Goal: Use online tool/utility: Utilize a website feature to perform a specific function

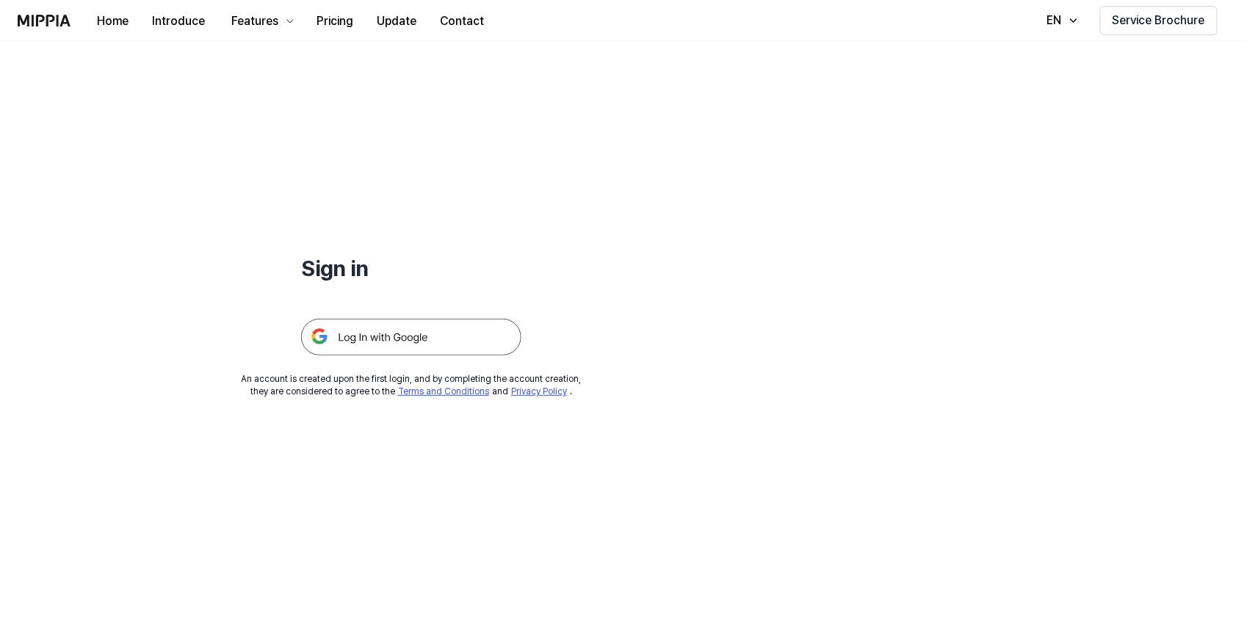
click at [363, 338] on img at bounding box center [411, 337] width 220 height 37
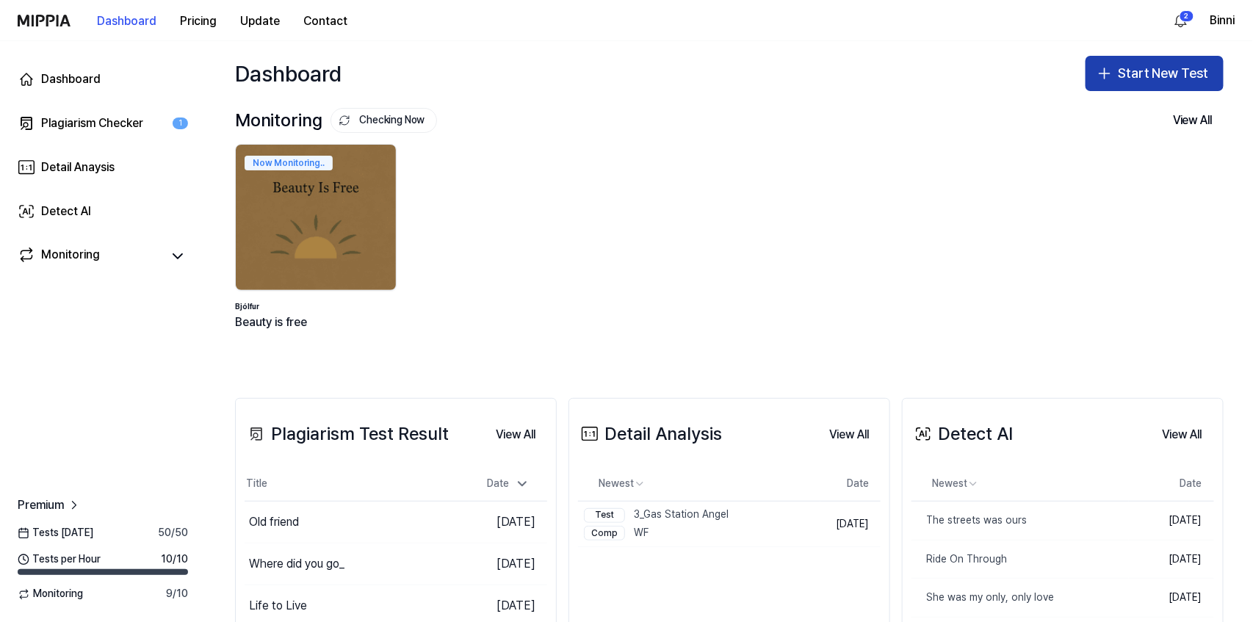
click at [1117, 78] on button "Start New Test" at bounding box center [1154, 73] width 138 height 35
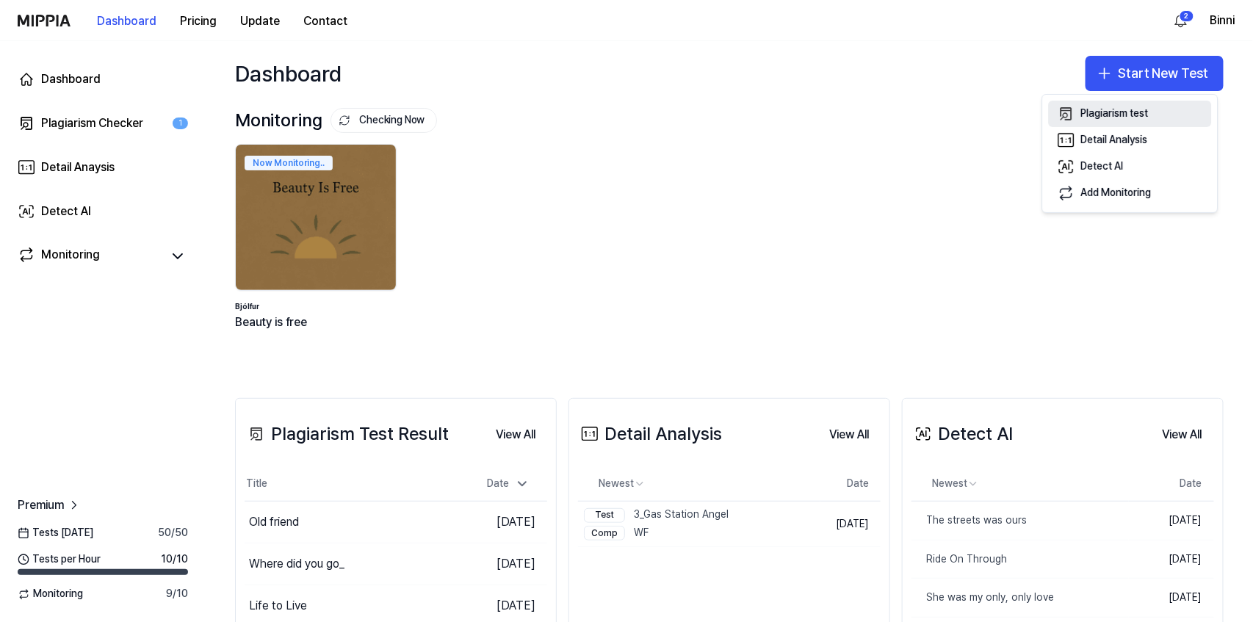
click at [1123, 112] on div "Plagiarism test" at bounding box center [1115, 113] width 68 height 15
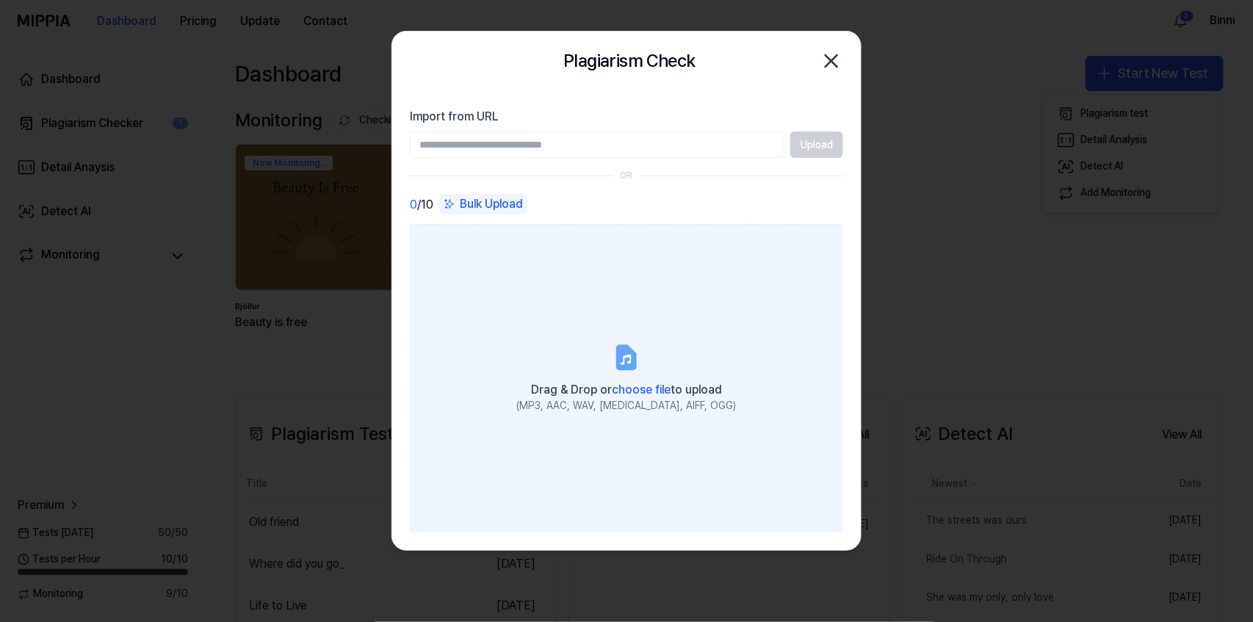
click at [638, 369] on icon at bounding box center [626, 357] width 29 height 29
click at [0, 0] on input "Drag & Drop or choose file to upload (MP3, AAC, WAV, FLAC, AIFF, OGG)" at bounding box center [0, 0] width 0 height 0
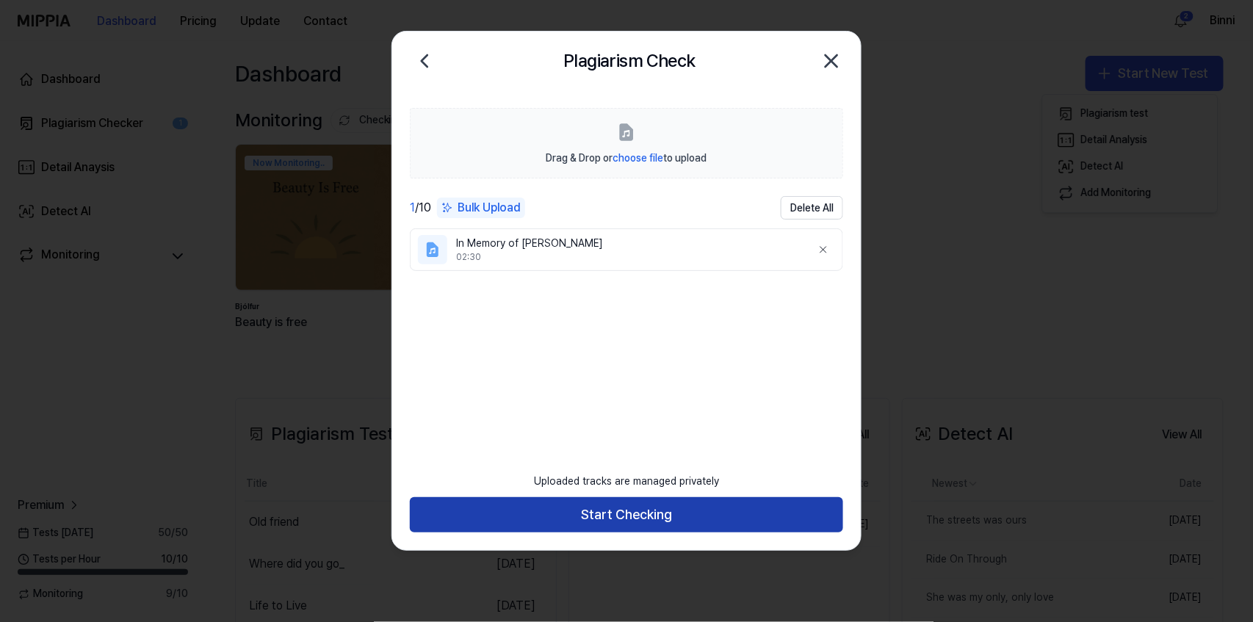
click at [650, 518] on button "Start Checking" at bounding box center [626, 514] width 433 height 35
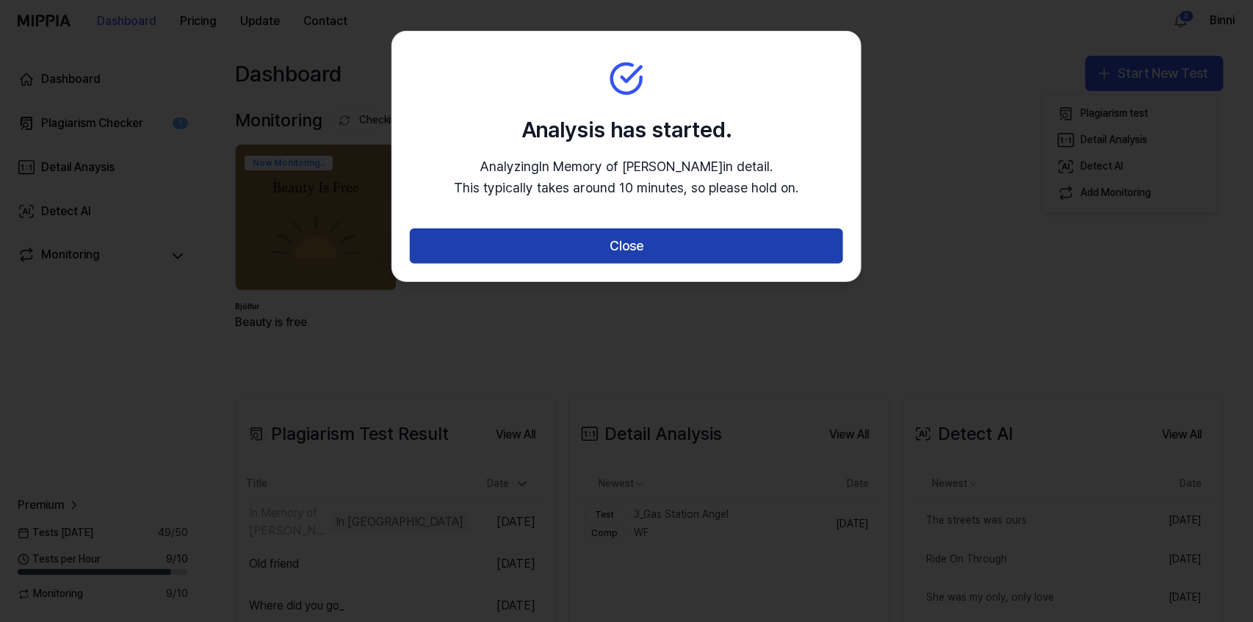
click at [648, 238] on button "Close" at bounding box center [626, 245] width 433 height 35
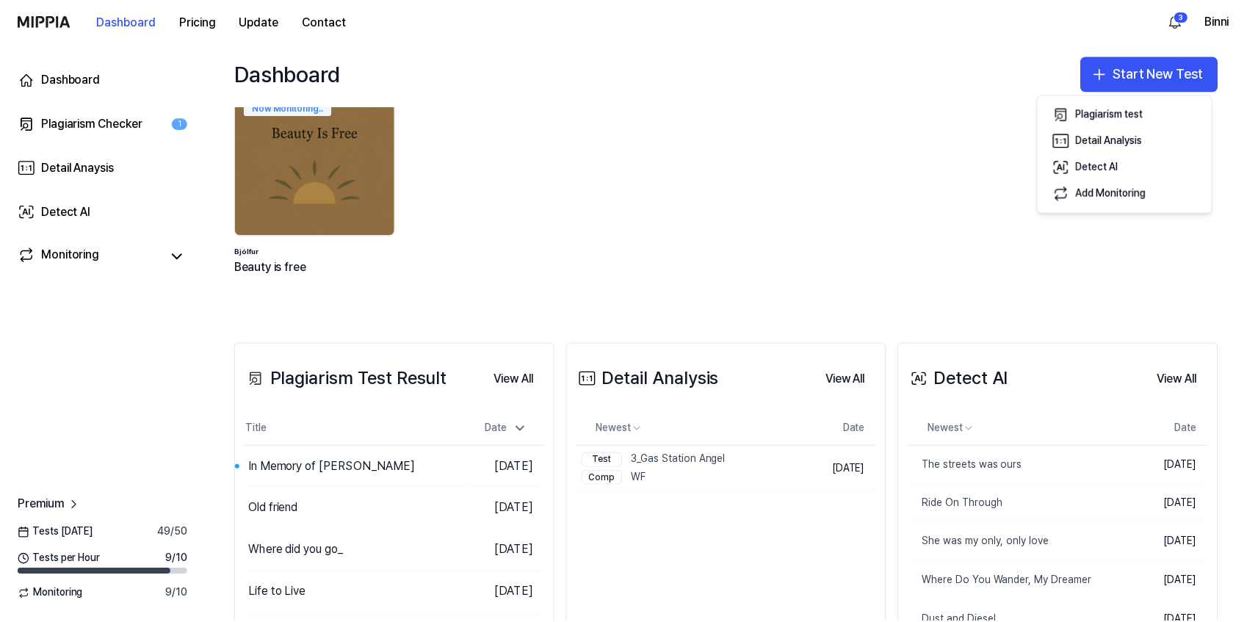
scroll to position [147, 0]
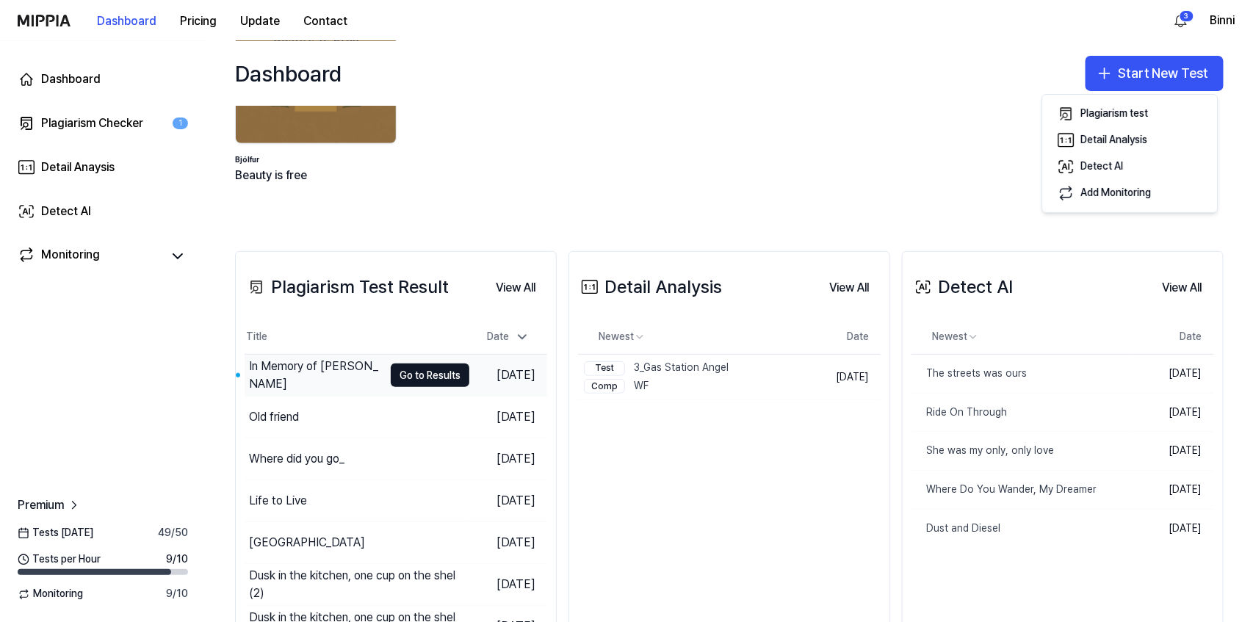
click at [325, 380] on div "In Memory of [PERSON_NAME]" at bounding box center [316, 375] width 134 height 35
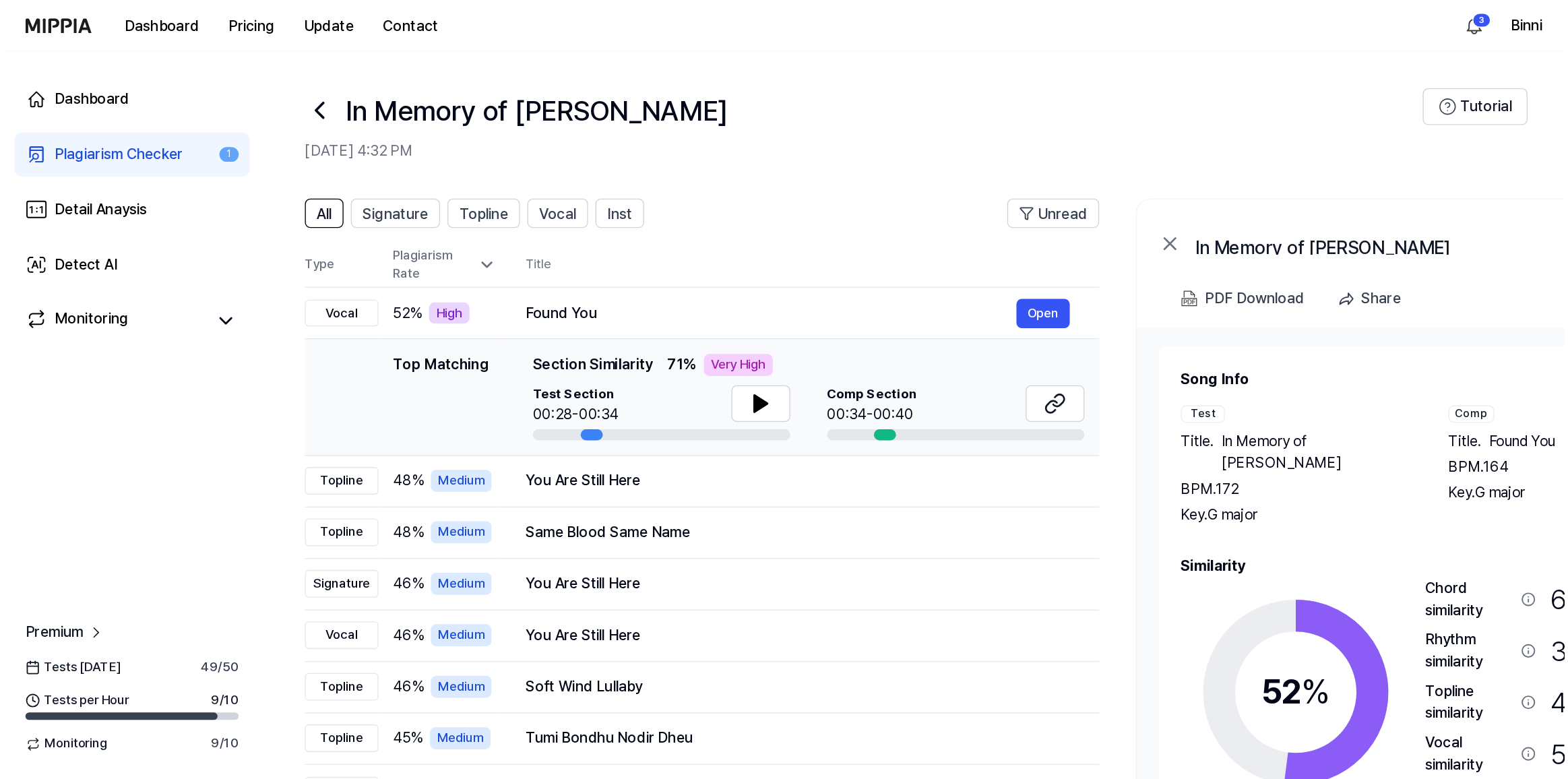
scroll to position [0, 0]
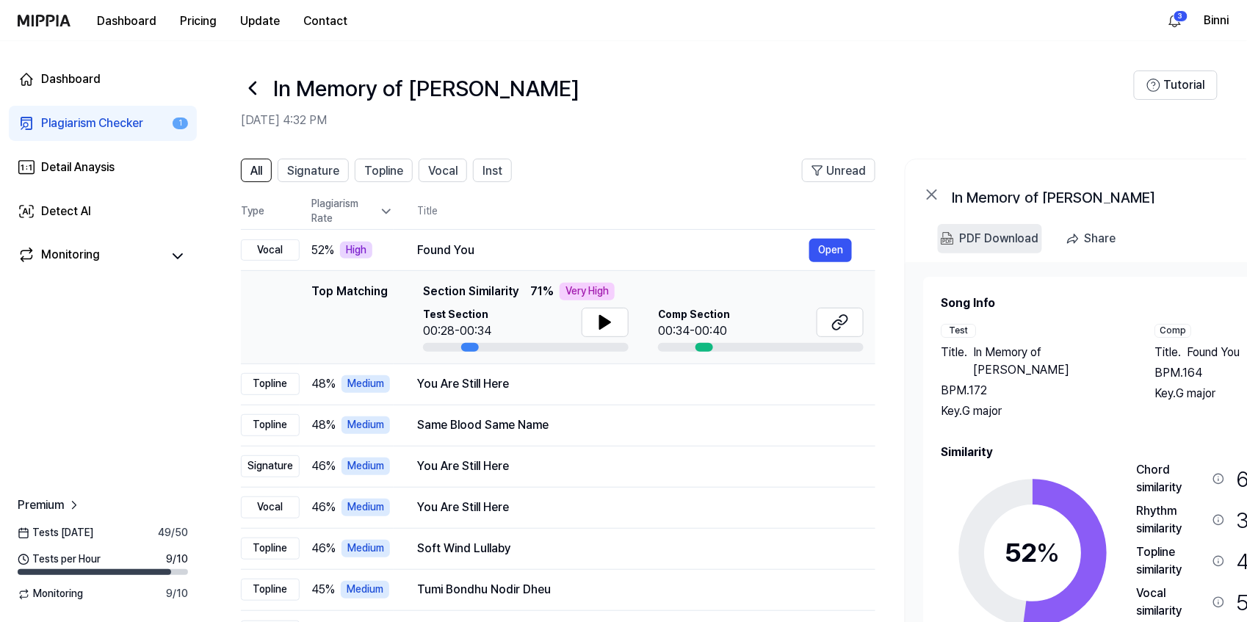
click at [967, 239] on div "PDF Download" at bounding box center [999, 238] width 79 height 19
click at [993, 234] on div "PDF Download" at bounding box center [999, 238] width 79 height 19
click at [927, 193] on icon at bounding box center [932, 195] width 18 height 18
click at [931, 196] on icon at bounding box center [932, 195] width 18 height 18
click at [1096, 243] on div "Share" at bounding box center [1100, 238] width 32 height 19
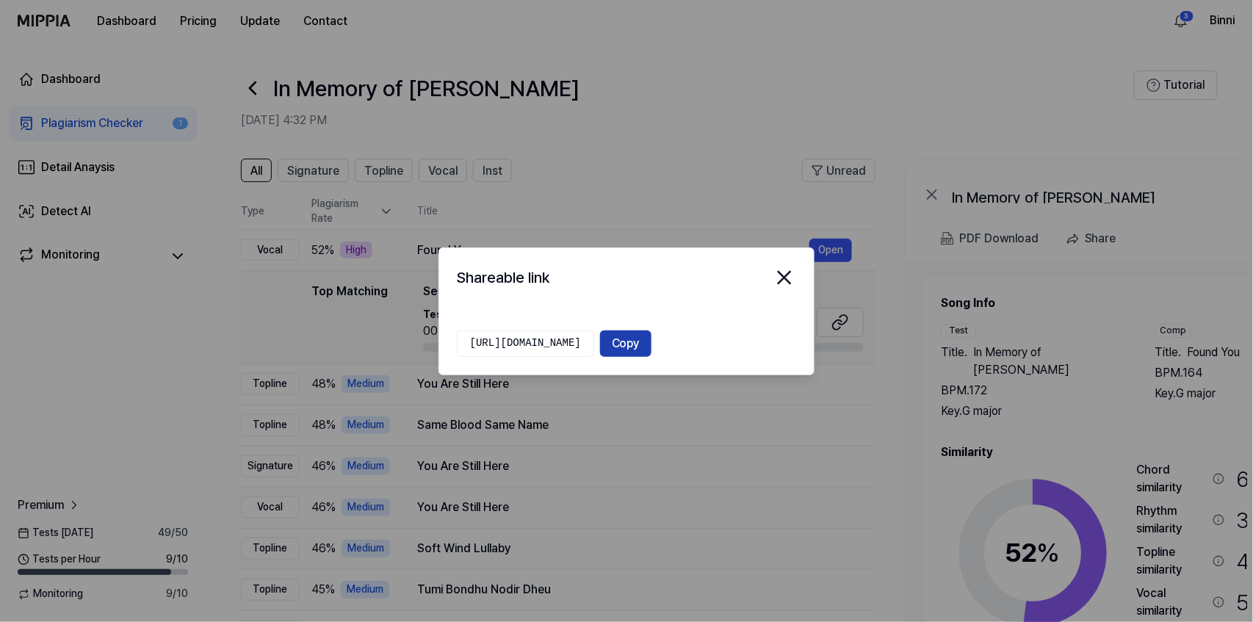
click at [651, 344] on button "Copy" at bounding box center [625, 343] width 51 height 26
drag, startPoint x: 139, startPoint y: 0, endPoint x: 781, endPoint y: 274, distance: 698.4
click at [781, 274] on icon "close modal" at bounding box center [784, 278] width 12 height 12
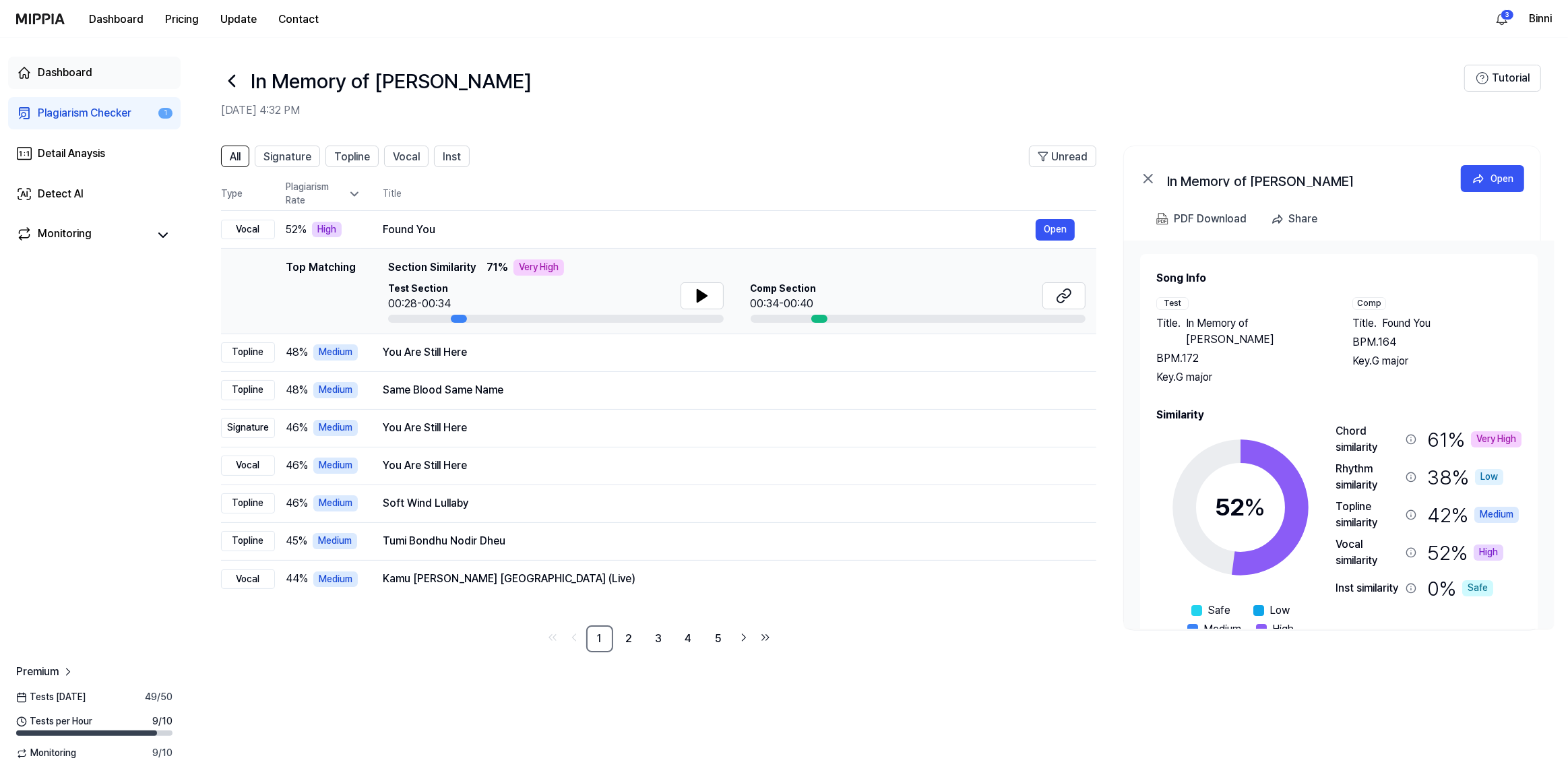
click at [47, 75] on div "Dashboard" at bounding box center [64, 72] width 54 height 17
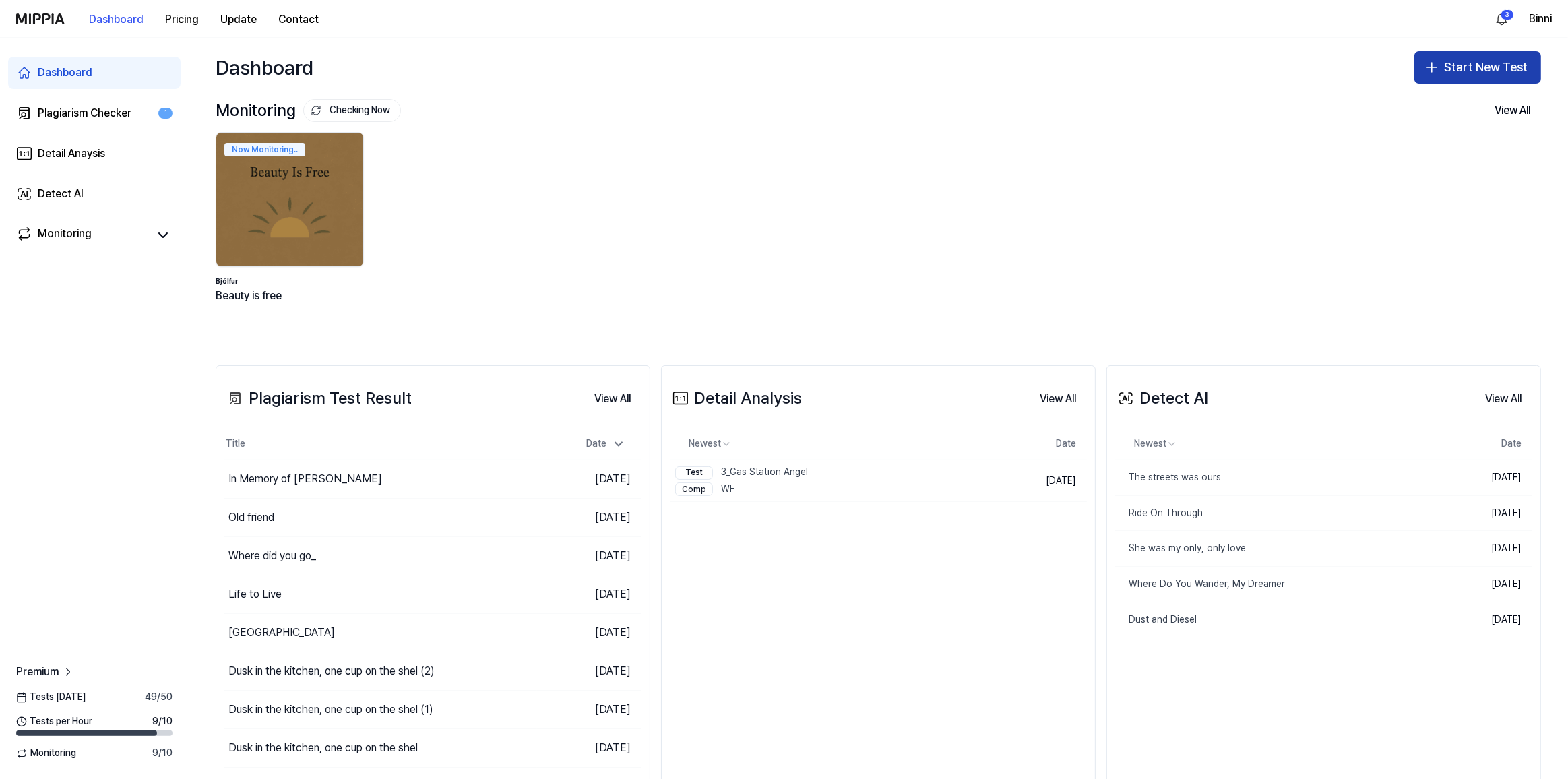
click at [1149, 63] on button "Start New Test" at bounding box center [1478, 67] width 127 height 32
click at [1149, 106] on div "Plagiarism test" at bounding box center [1441, 104] width 62 height 14
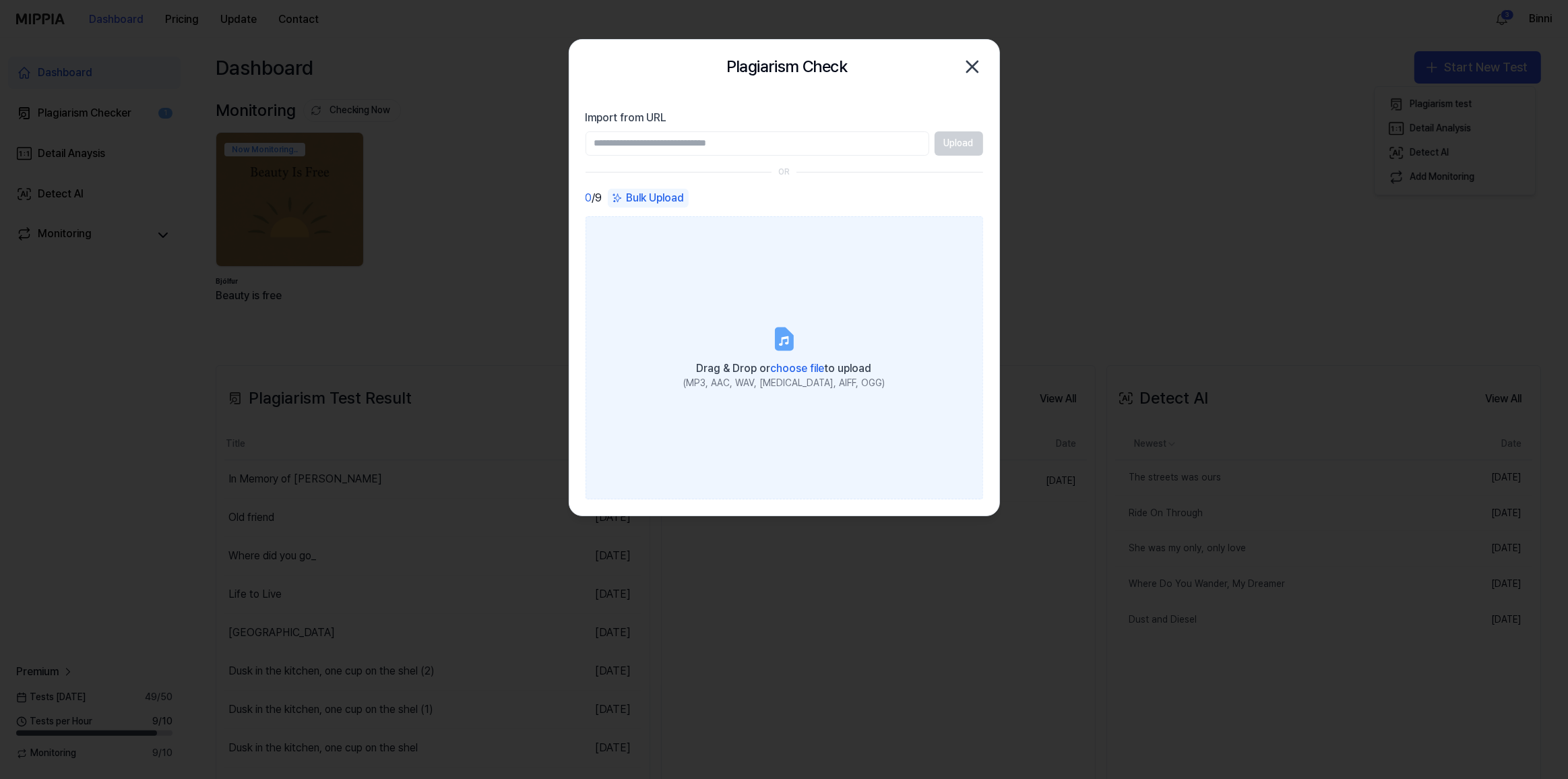
click at [778, 354] on label "Drag & Drop or choose file to upload (MP3, AAC, WAV, FLAC, AIFF, OGG)" at bounding box center [784, 358] width 398 height 283
click at [0, 0] on input "Drag & Drop or choose file to upload (MP3, AAC, WAV, FLAC, AIFF, OGG)" at bounding box center [0, 0] width 0 height 0
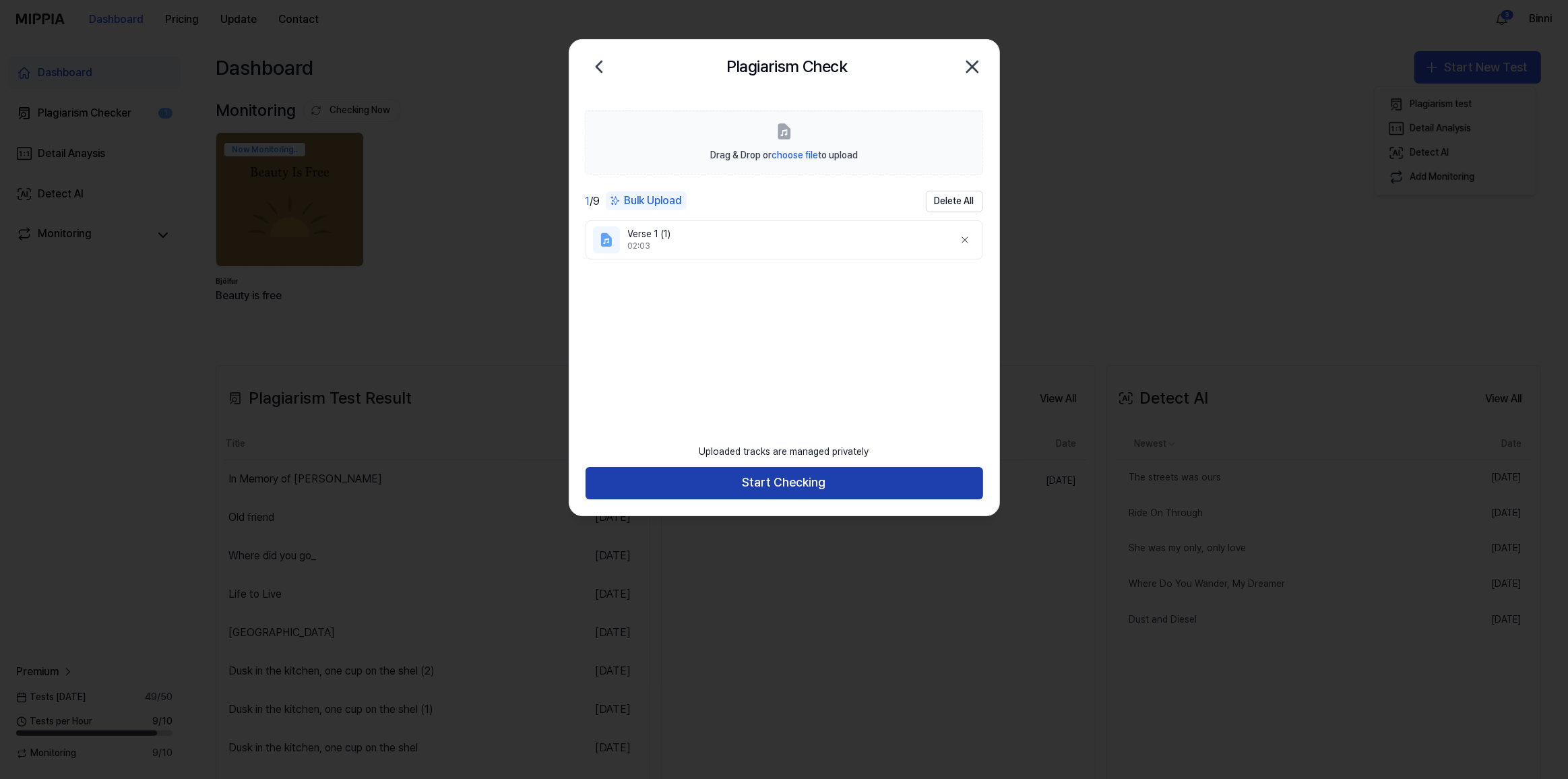
click at [822, 489] on button "Start Checking" at bounding box center [784, 483] width 398 height 32
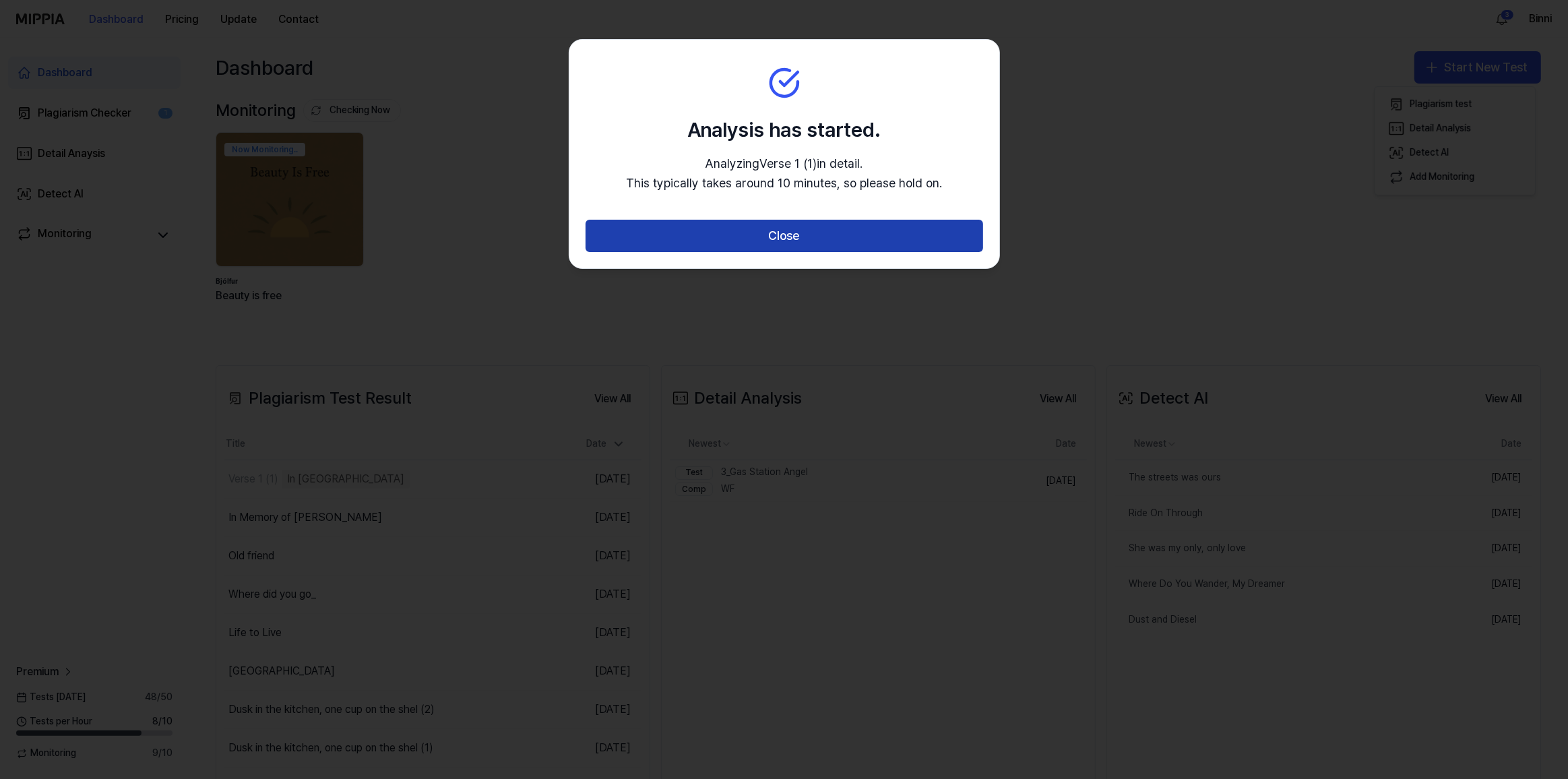
click at [779, 233] on button "Close" at bounding box center [784, 235] width 398 height 32
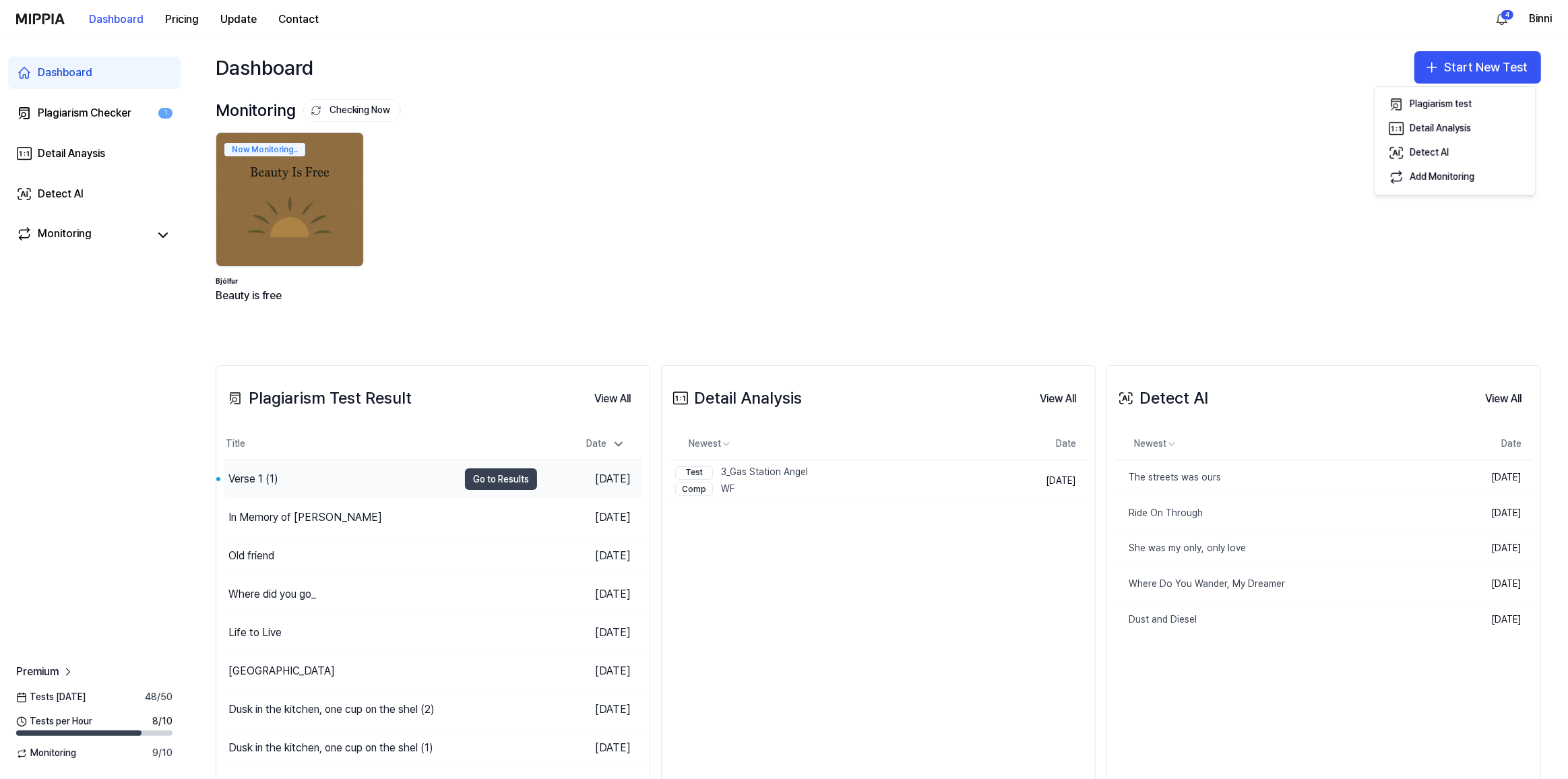
click at [483, 478] on button "Go to Results" at bounding box center [501, 478] width 73 height 21
click at [255, 475] on div "Verse 1 (1)" at bounding box center [253, 479] width 50 height 17
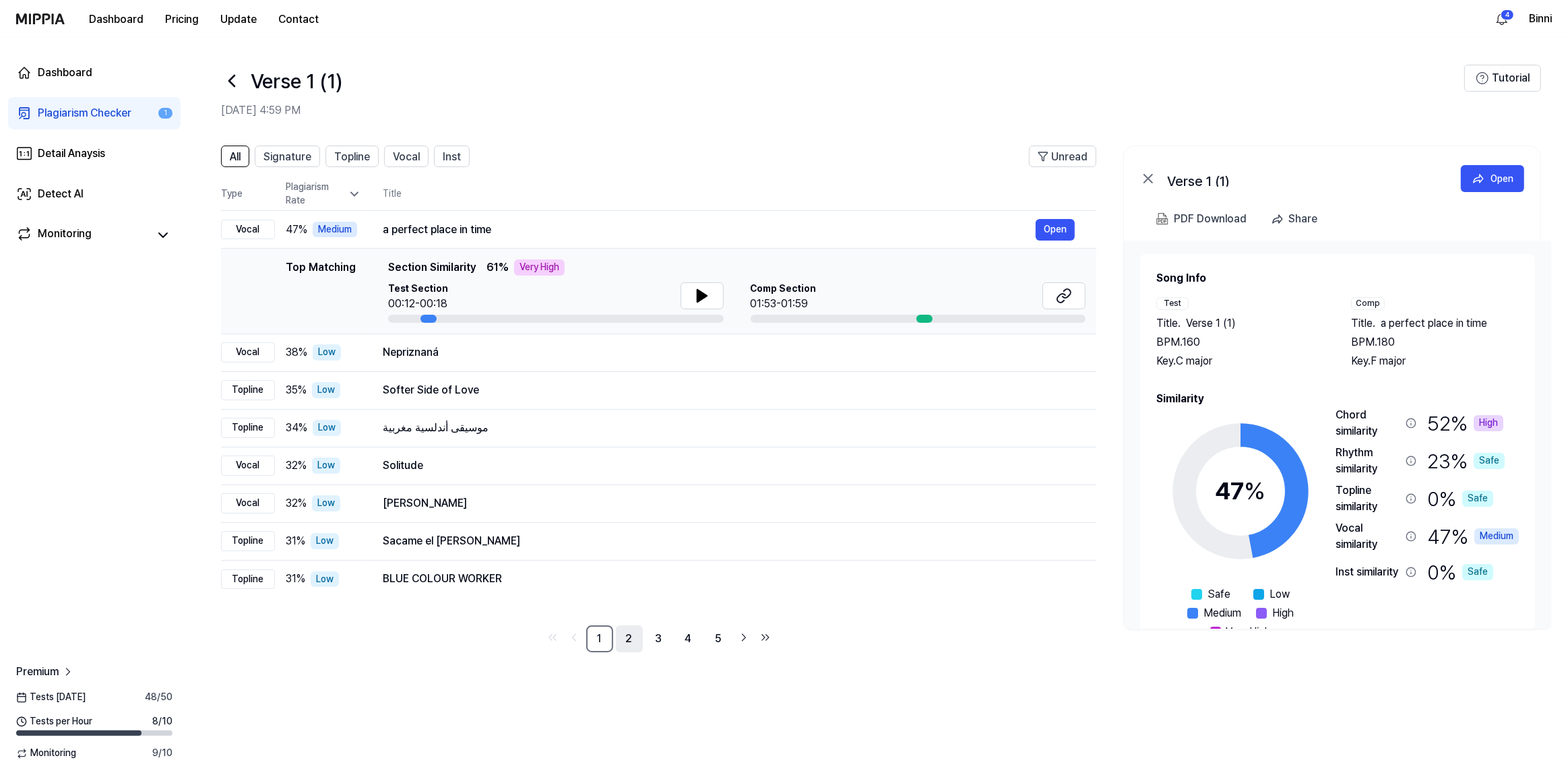
click at [622, 570] on link "2" at bounding box center [629, 638] width 27 height 27
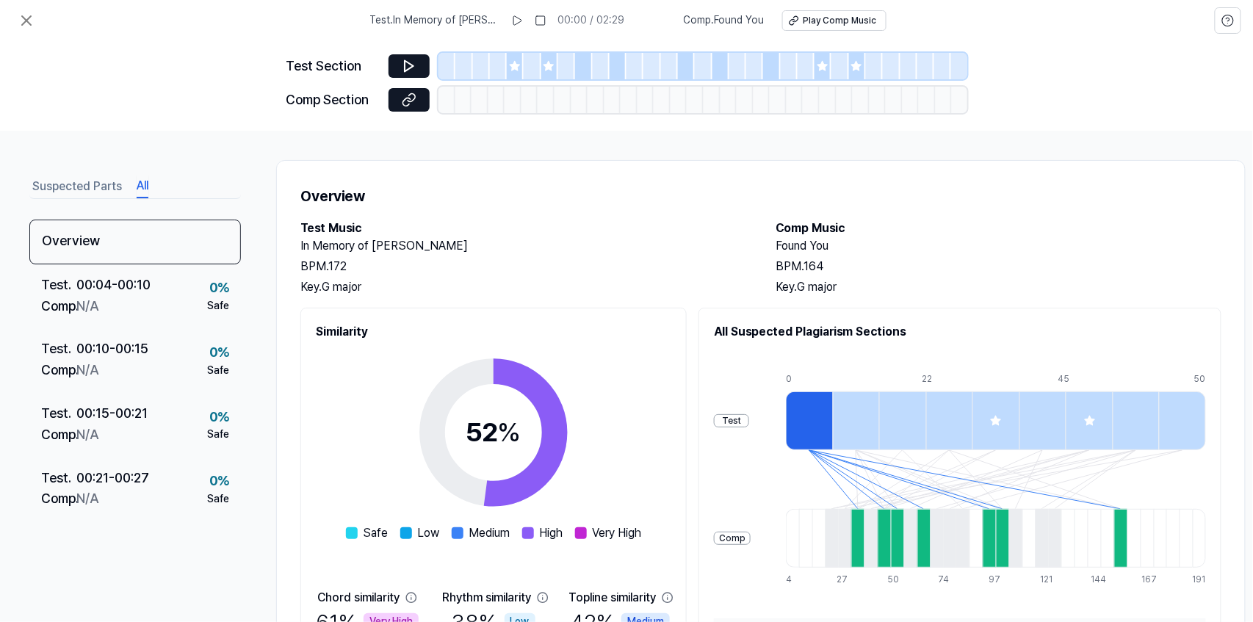
click at [142, 181] on button "All" at bounding box center [143, 186] width 12 height 23
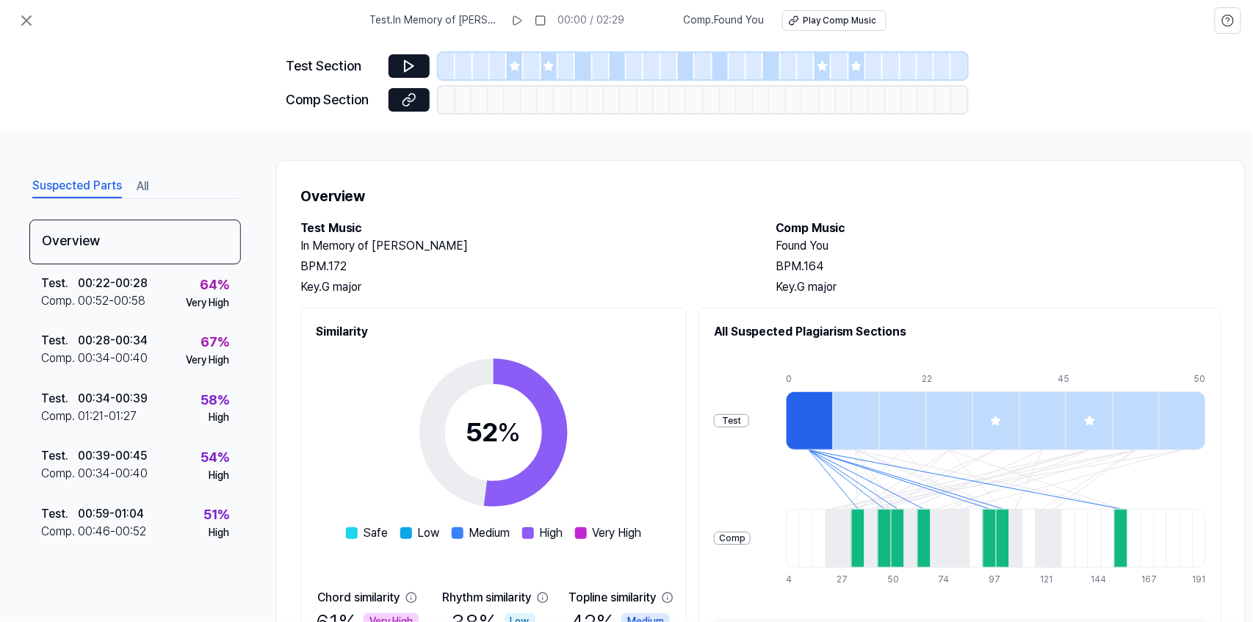
click at [94, 185] on button "Suspected Parts" at bounding box center [77, 186] width 90 height 23
click at [523, 22] on icon at bounding box center [517, 21] width 12 height 12
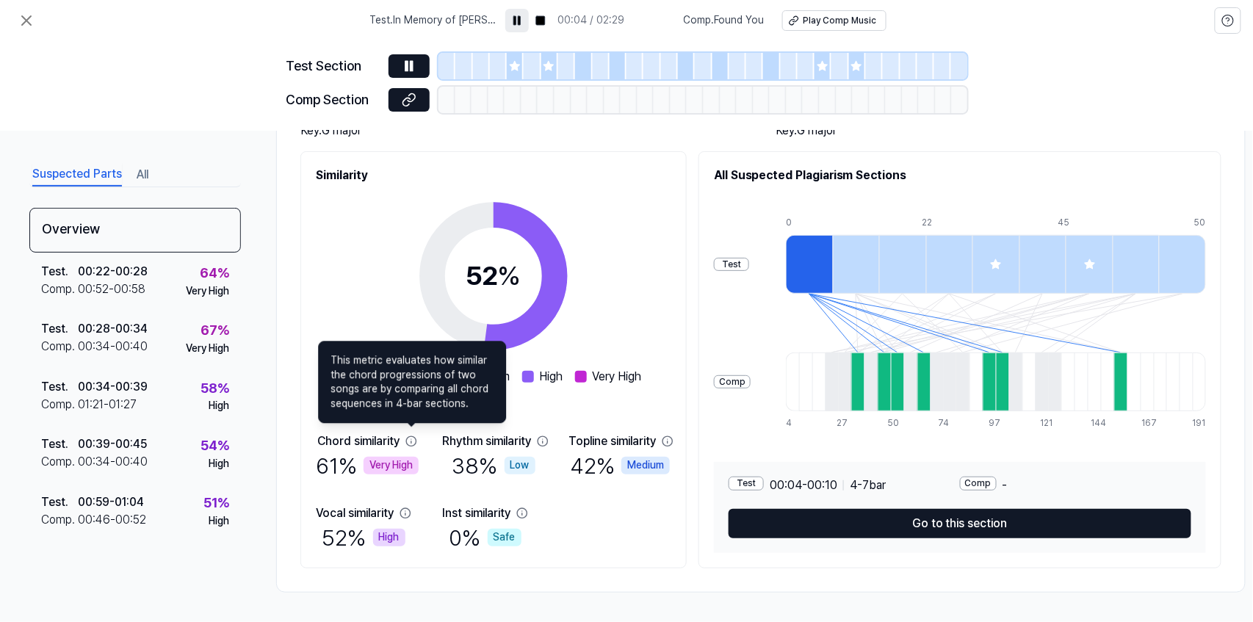
click at [410, 438] on icon at bounding box center [411, 441] width 12 height 12
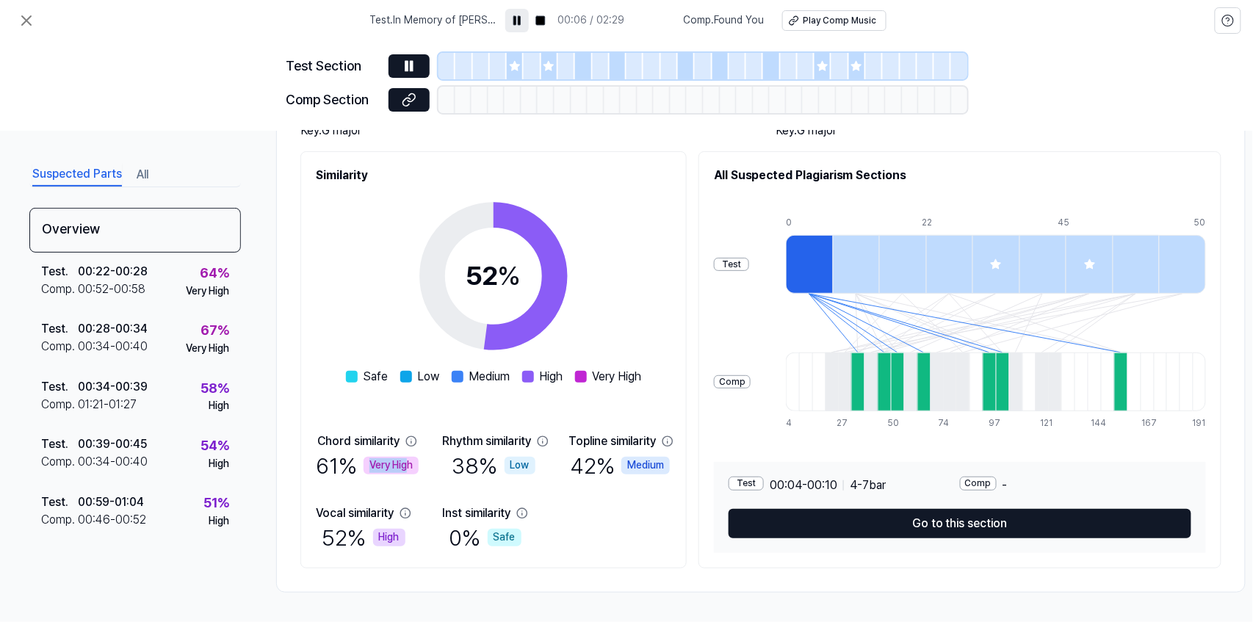
click at [405, 459] on div "61 % Very High" at bounding box center [367, 465] width 103 height 31
click at [411, 439] on icon at bounding box center [411, 441] width 12 height 12
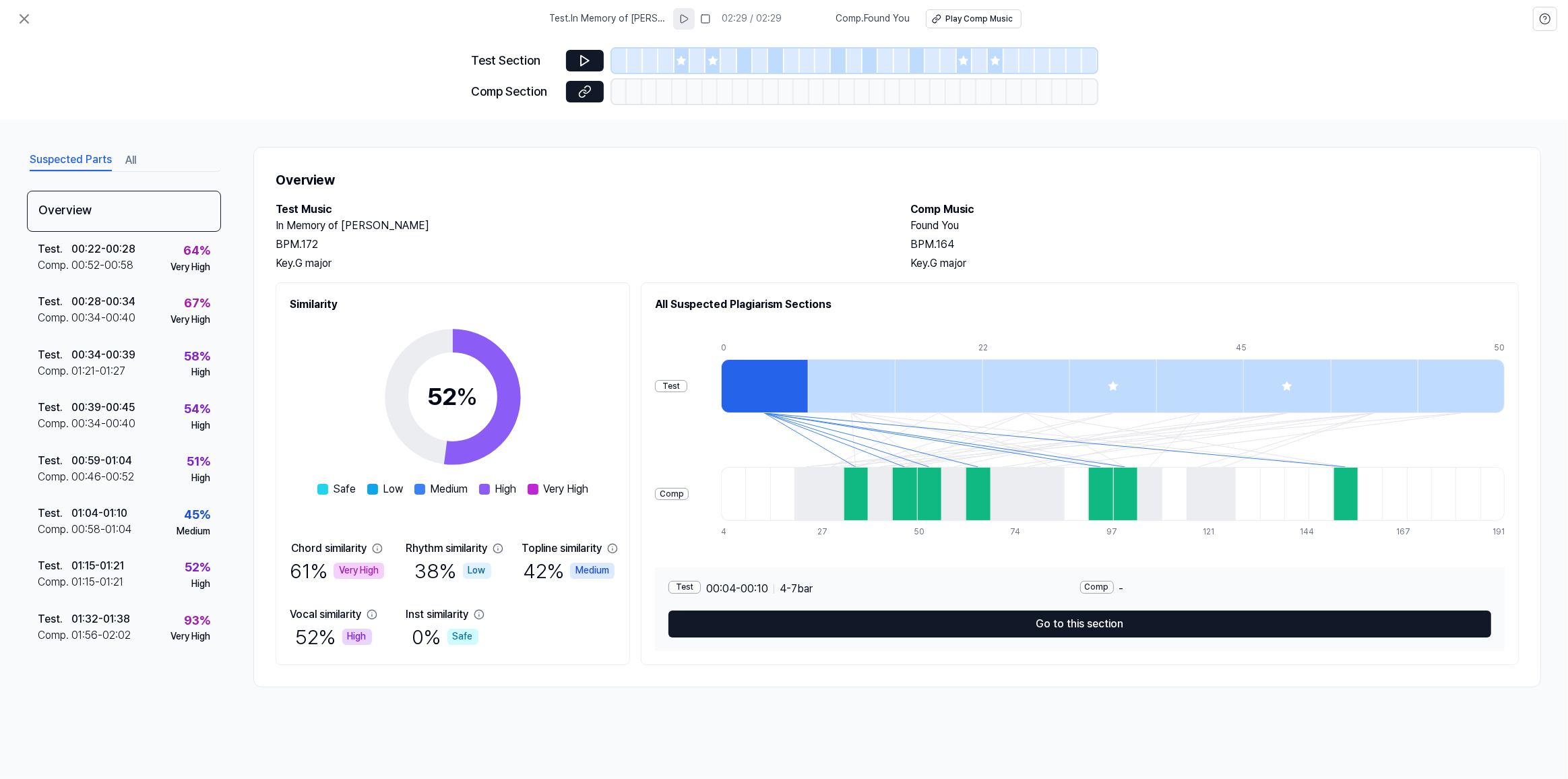
scroll to position [0, 0]
